Goal: Information Seeking & Learning: Learn about a topic

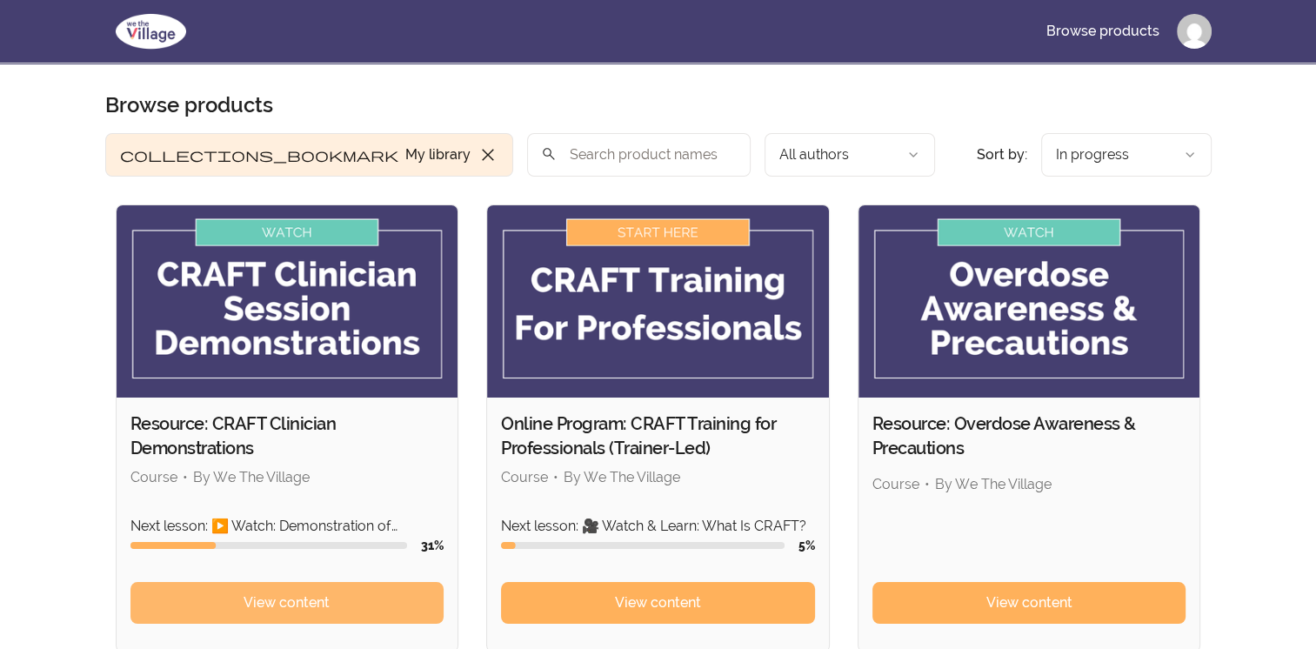
drag, startPoint x: 250, startPoint y: 599, endPoint x: 211, endPoint y: 605, distance: 39.6
click at [211, 605] on link "View content" at bounding box center [287, 603] width 314 height 42
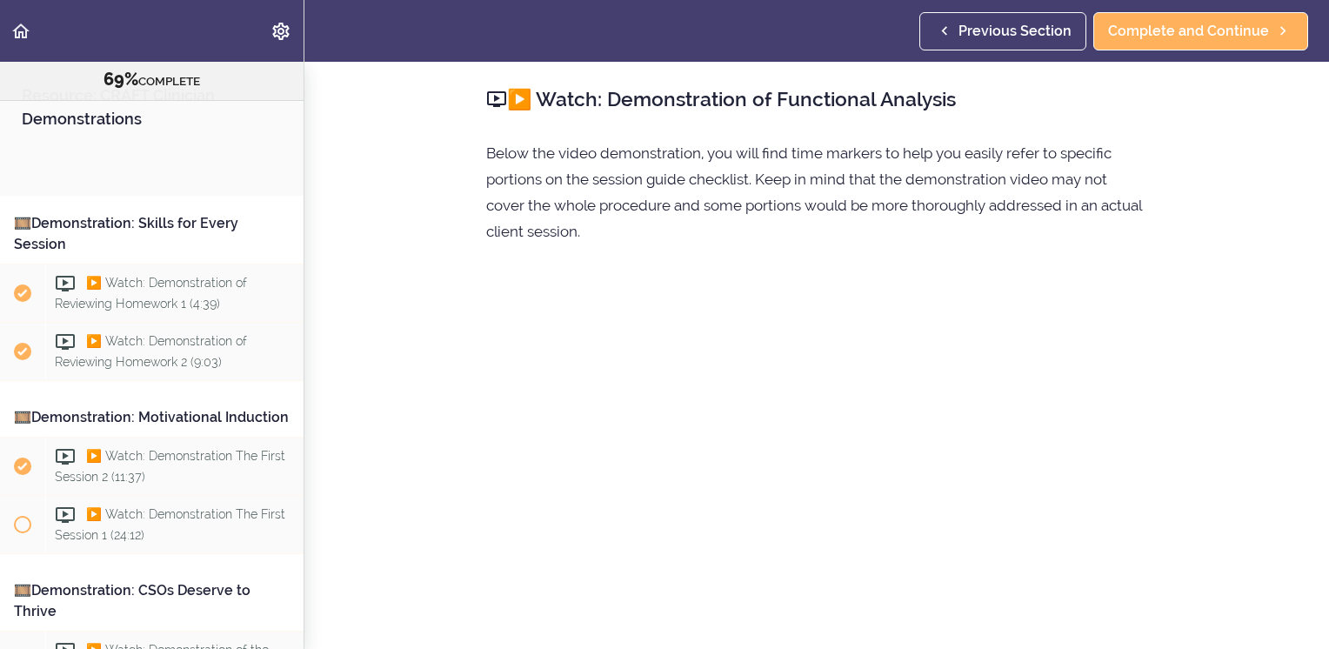
scroll to position [913, 0]
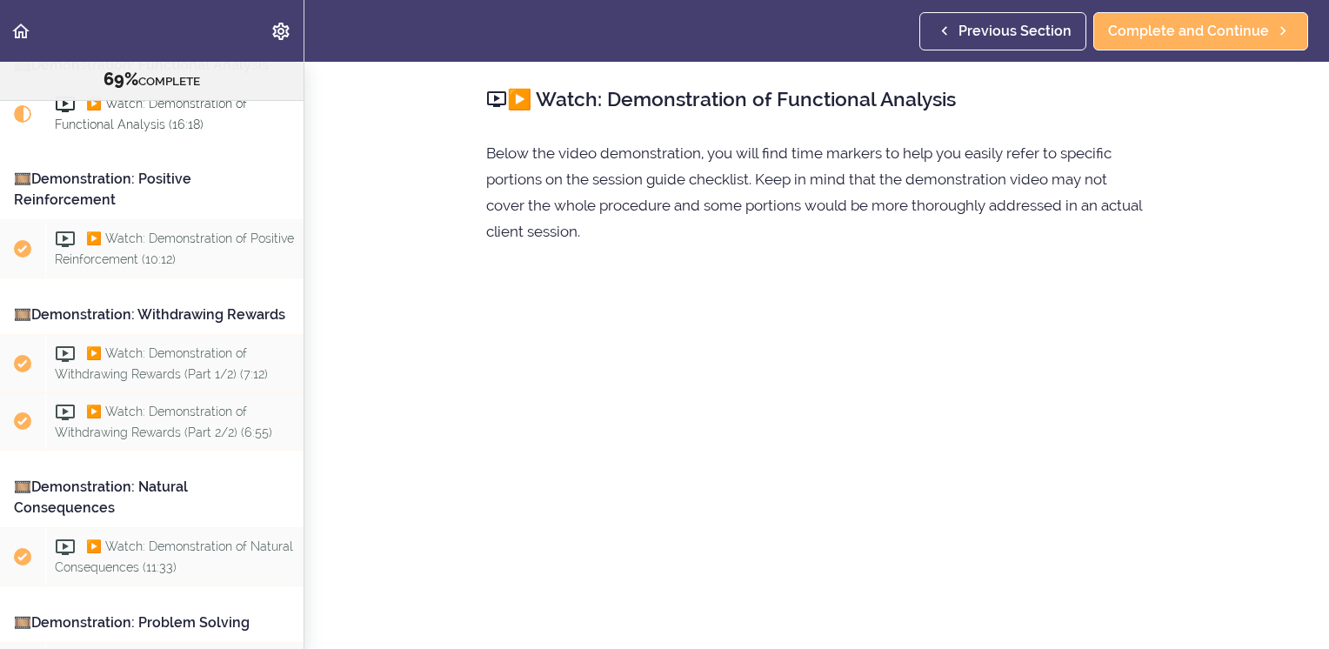
click at [1236, 231] on section "Resource: CRAFT Clinician Demonstrations 69% COMPLETE 🎞️Demonstration: Skills f…" at bounding box center [664, 355] width 1329 height 587
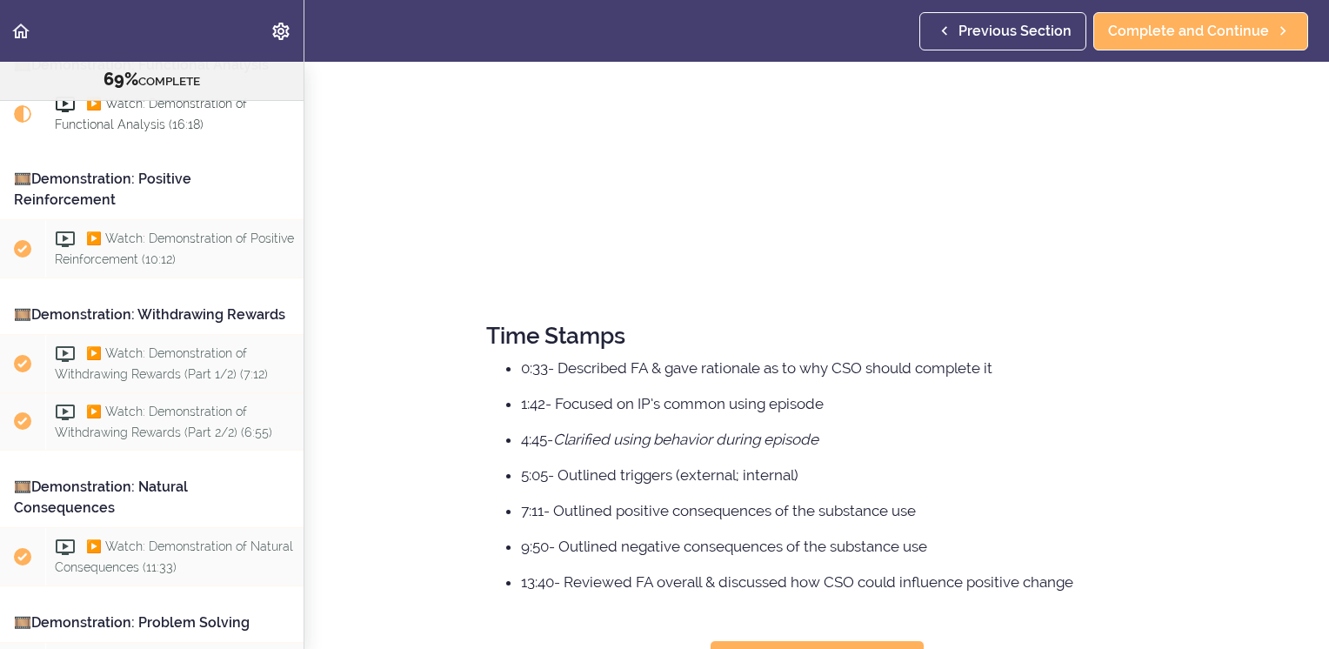
scroll to position [466, 0]
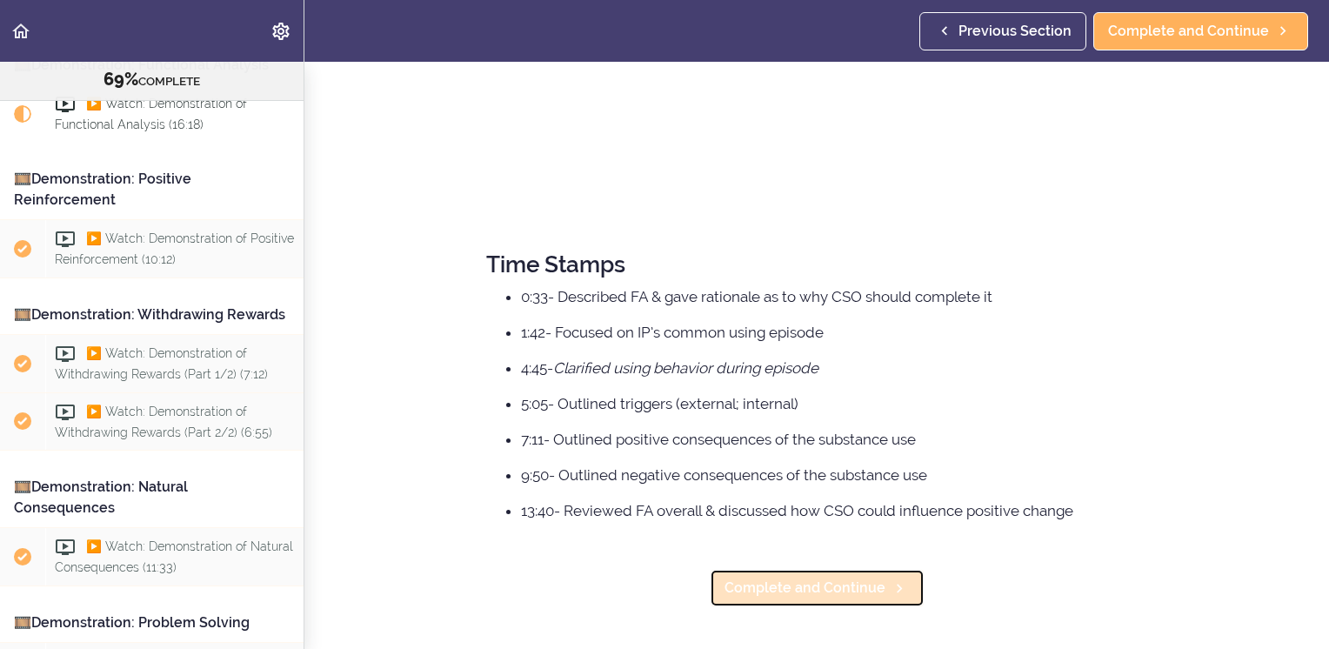
click at [890, 579] on icon at bounding box center [899, 588] width 21 height 18
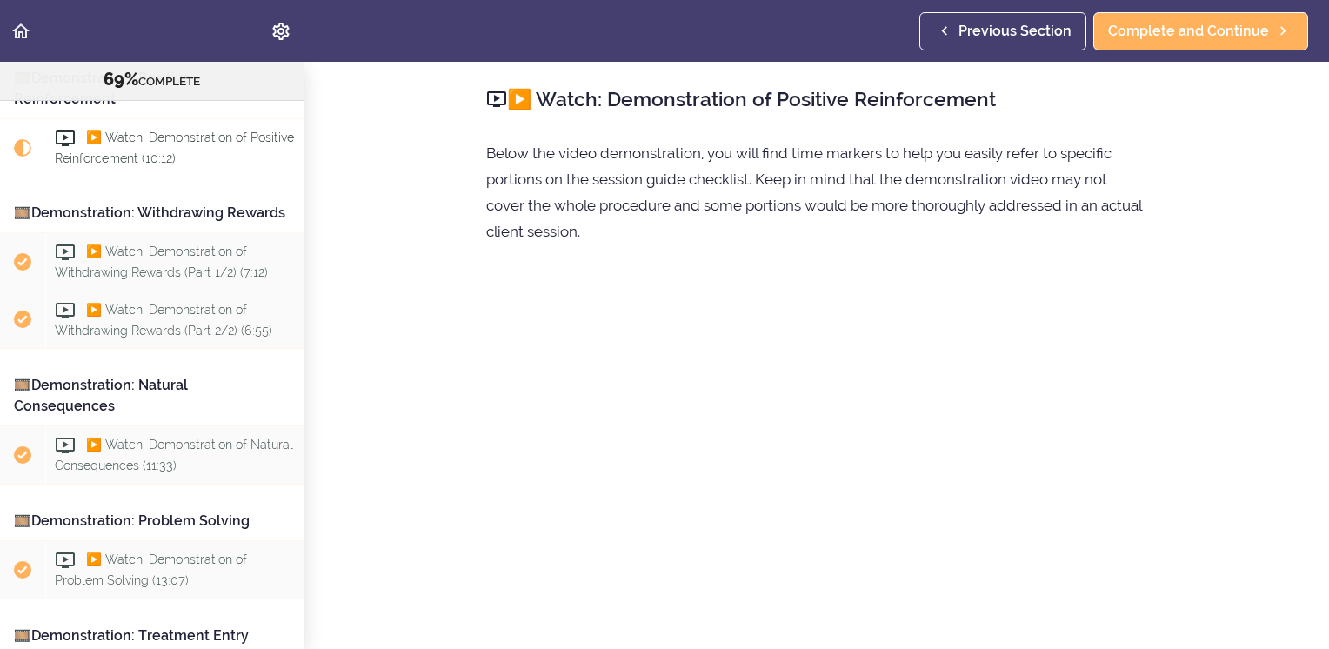
scroll to position [1026, 0]
